Goal: Transaction & Acquisition: Purchase product/service

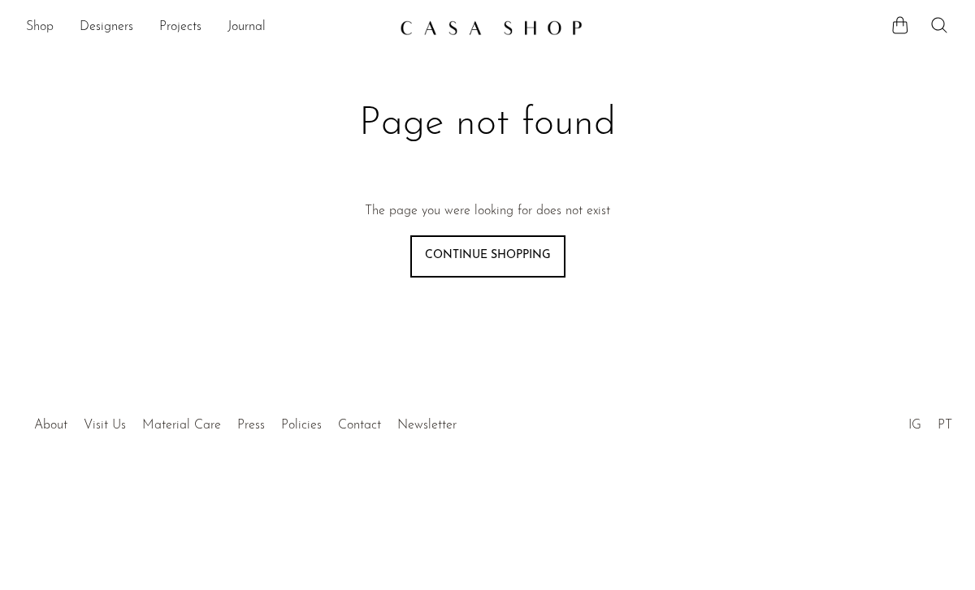
click at [43, 34] on link "Shop" at bounding box center [40, 27] width 28 height 21
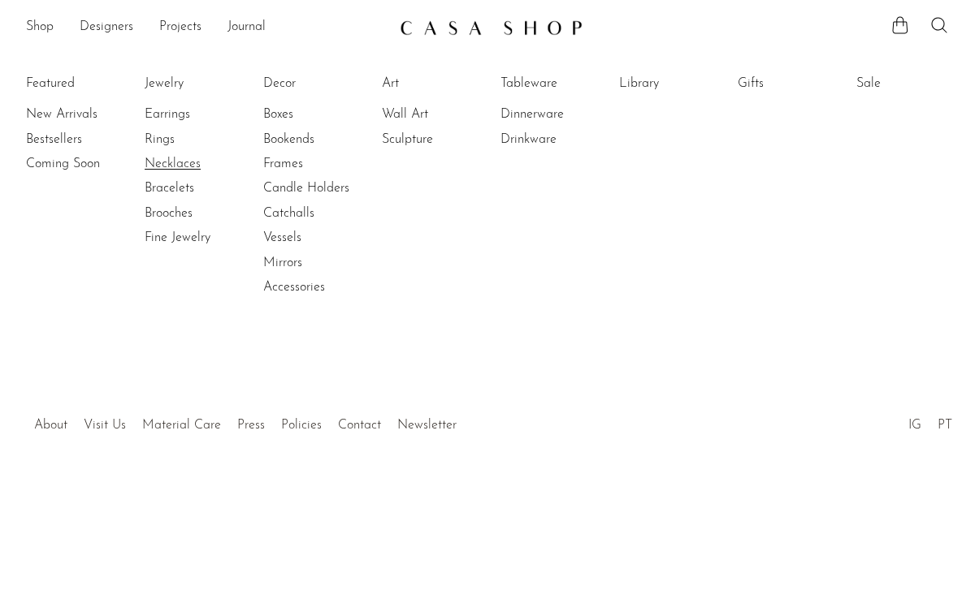
click at [158, 164] on link "Necklaces" at bounding box center [206, 164] width 122 height 18
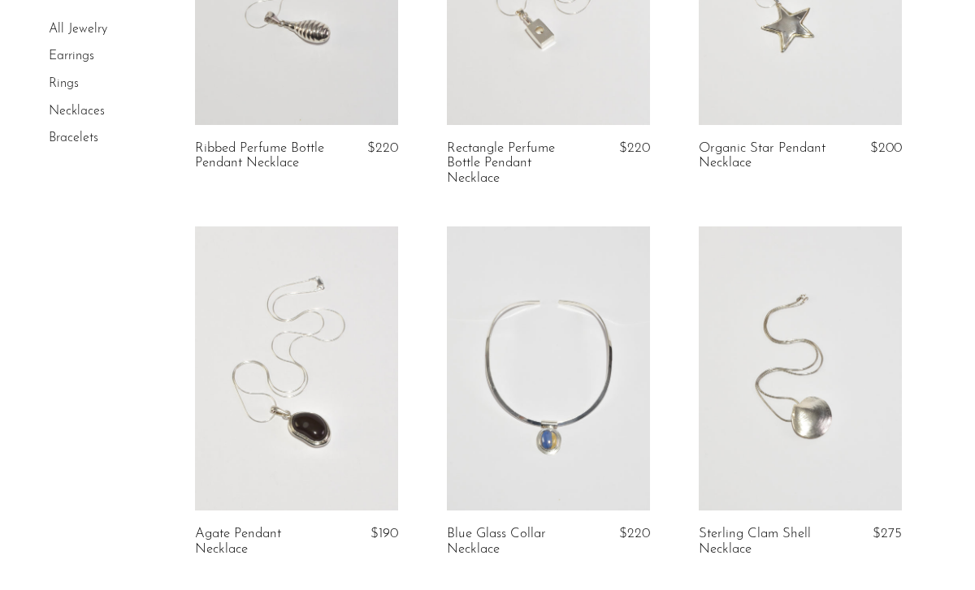
scroll to position [310, 0]
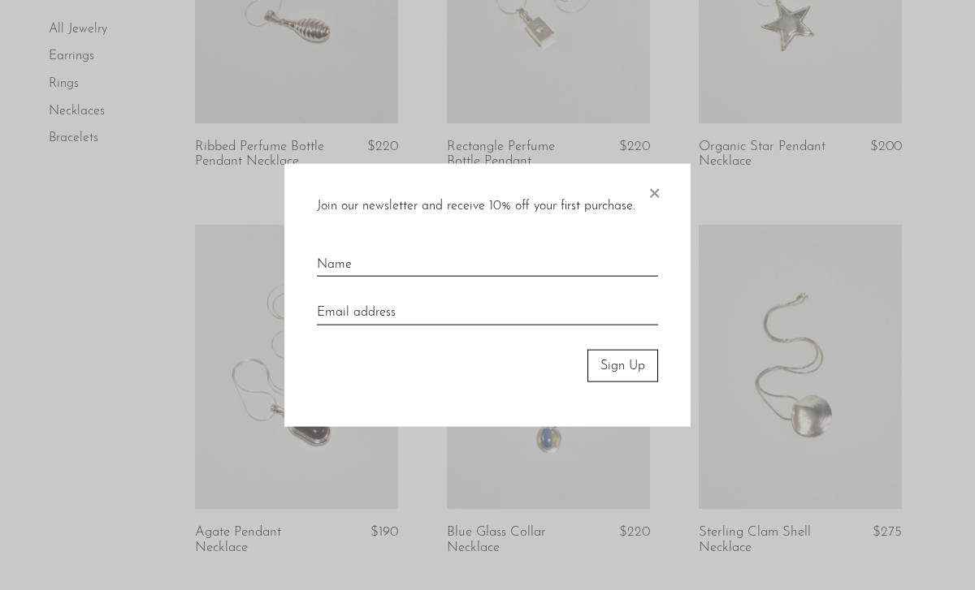
click at [656, 183] on span "×" at bounding box center [654, 189] width 16 height 52
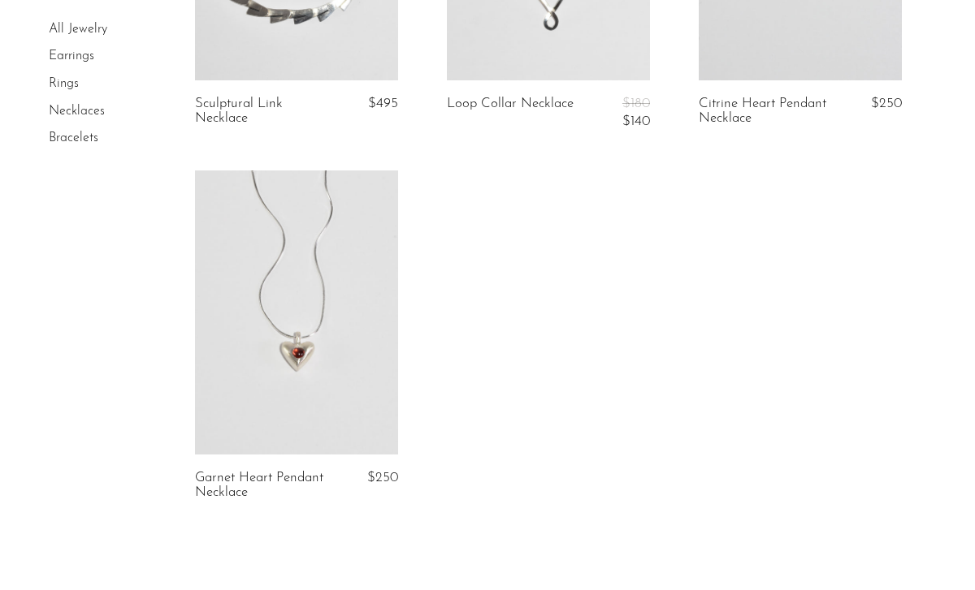
scroll to position [3727, 0]
click at [307, 316] on link at bounding box center [296, 312] width 203 height 284
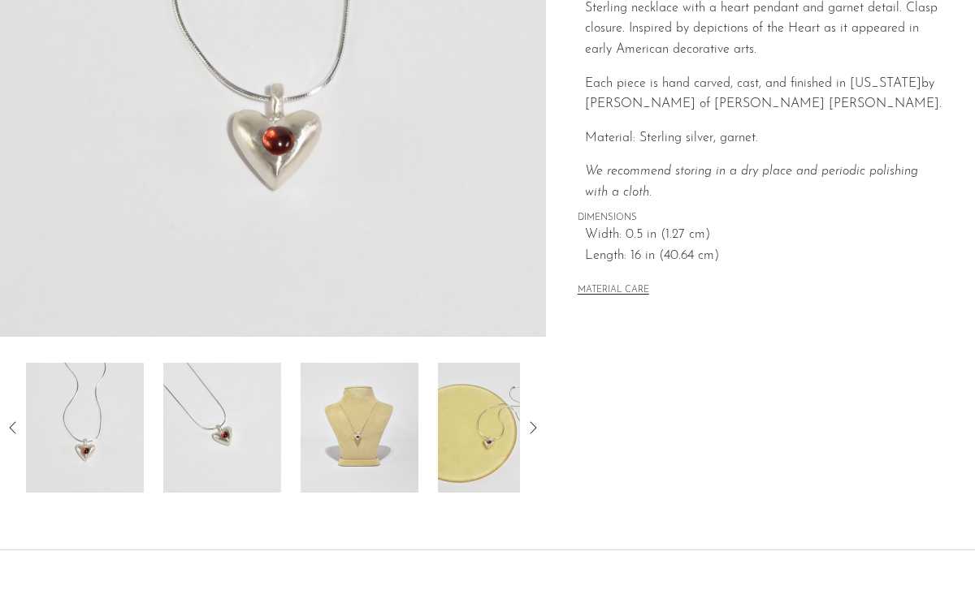
scroll to position [353, 0]
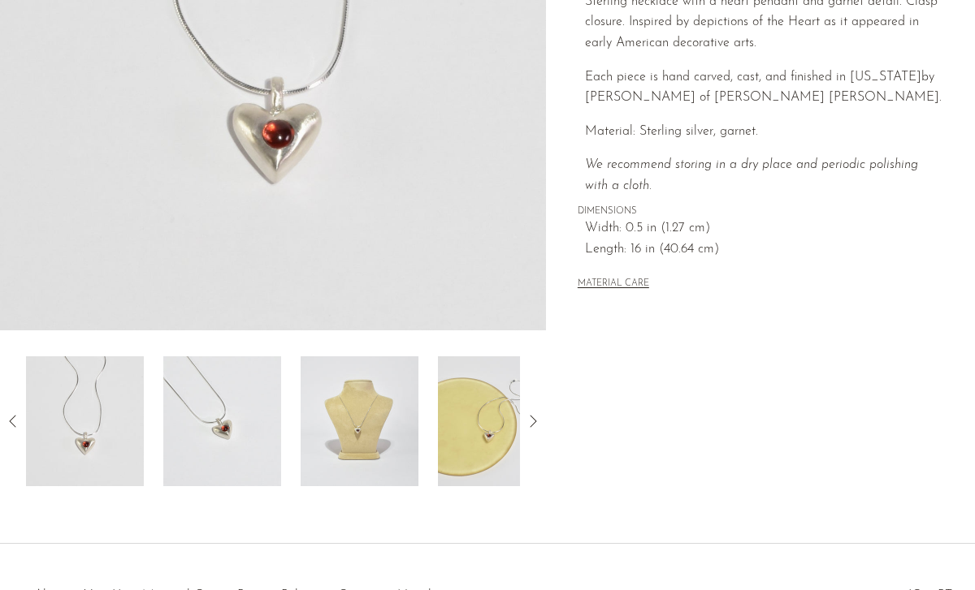
click at [336, 440] on img at bounding box center [359, 422] width 118 height 130
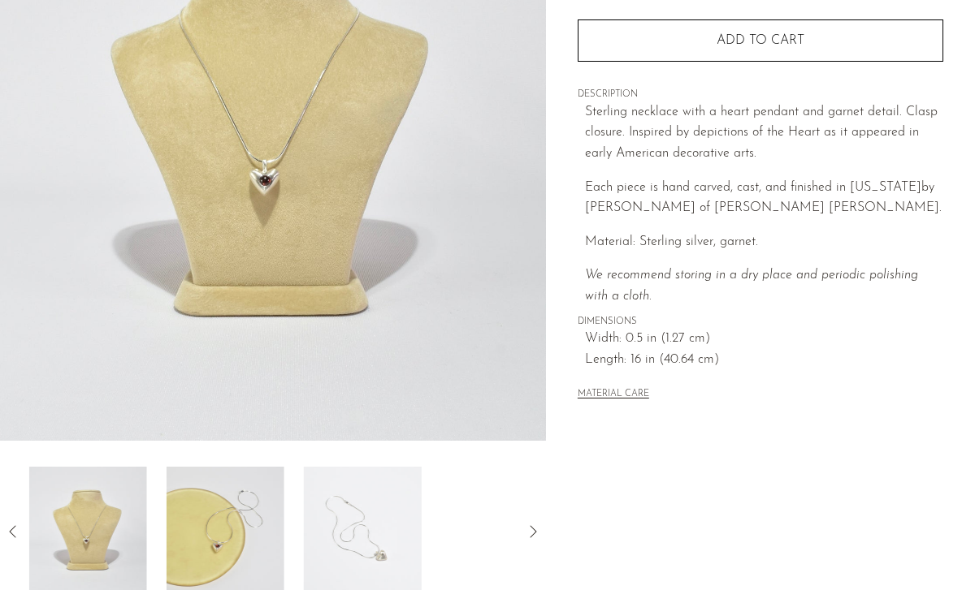
scroll to position [242, 0]
